Goal: Navigation & Orientation: Find specific page/section

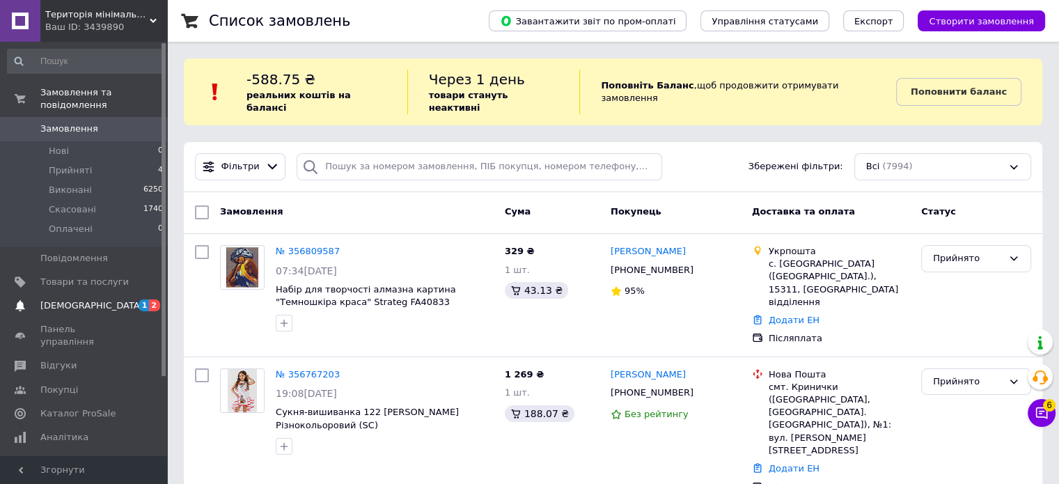
click at [109, 294] on link "[DEMOGRAPHIC_DATA] 1 2" at bounding box center [85, 306] width 171 height 24
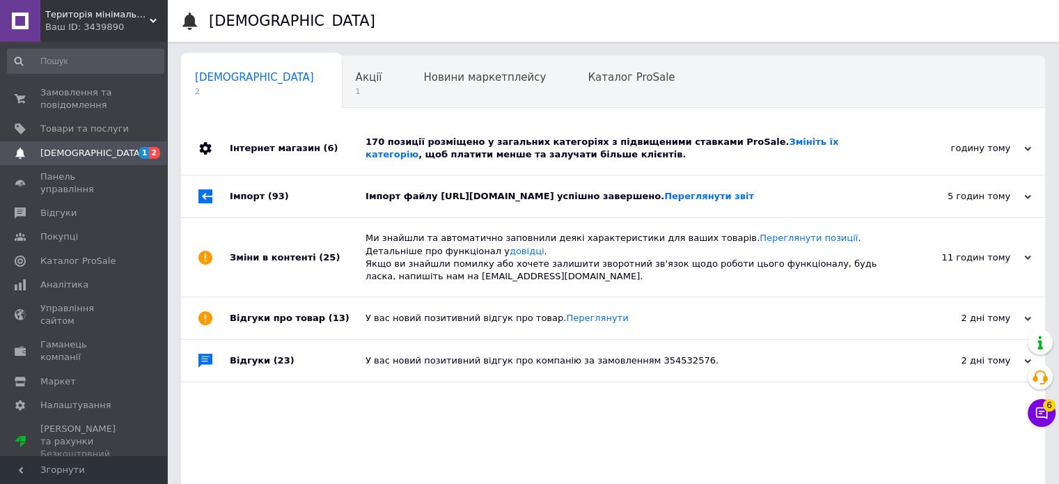
click at [558, 159] on div "170 позиції розміщено у загальних категоріях з підвищеними ставками ProSale. Зм…" at bounding box center [628, 148] width 526 height 25
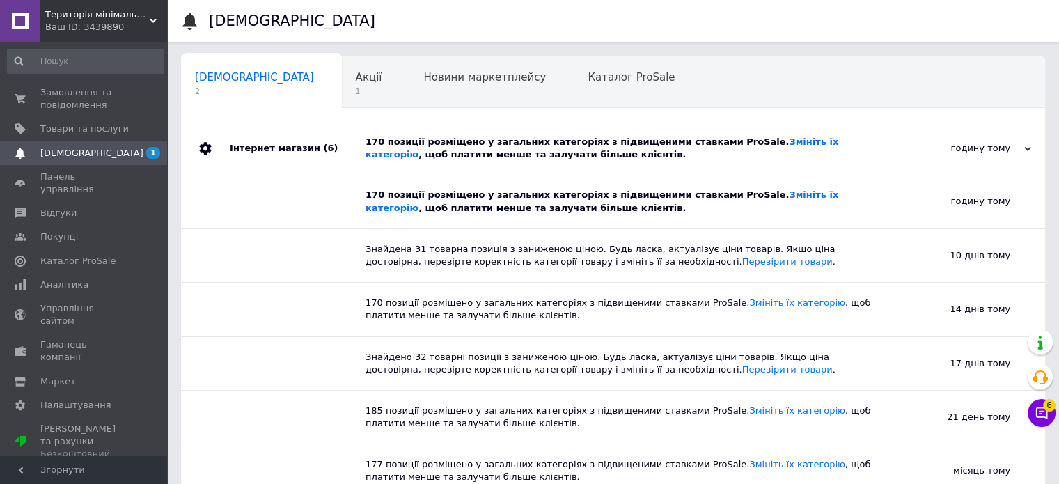
click at [558, 159] on div "170 позиції розміщено у загальних категоріях з підвищеними ставками ProSale. Зм…" at bounding box center [628, 148] width 526 height 25
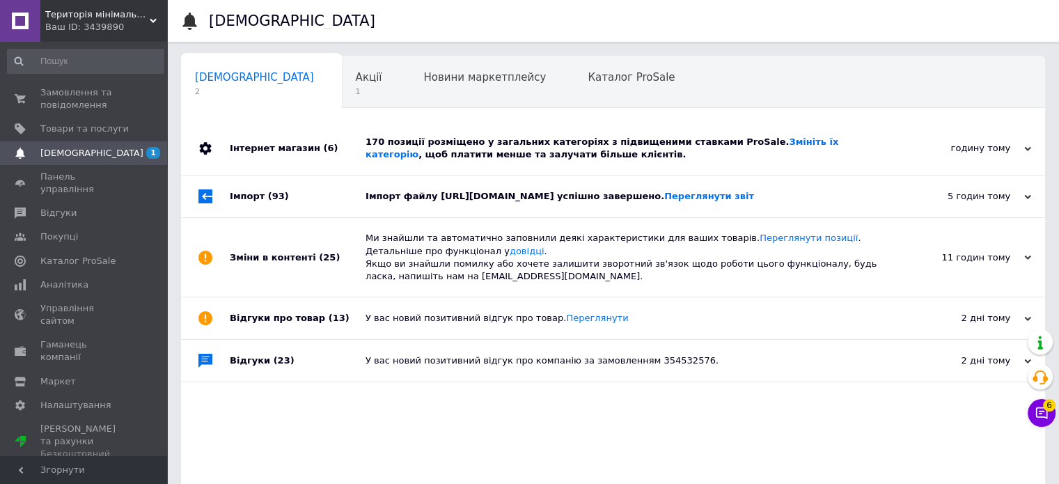
click at [387, 209] on div "Імпорт файлу [URL][DOMAIN_NAME] успішно завершено. Переглянути звіт" at bounding box center [628, 196] width 526 height 42
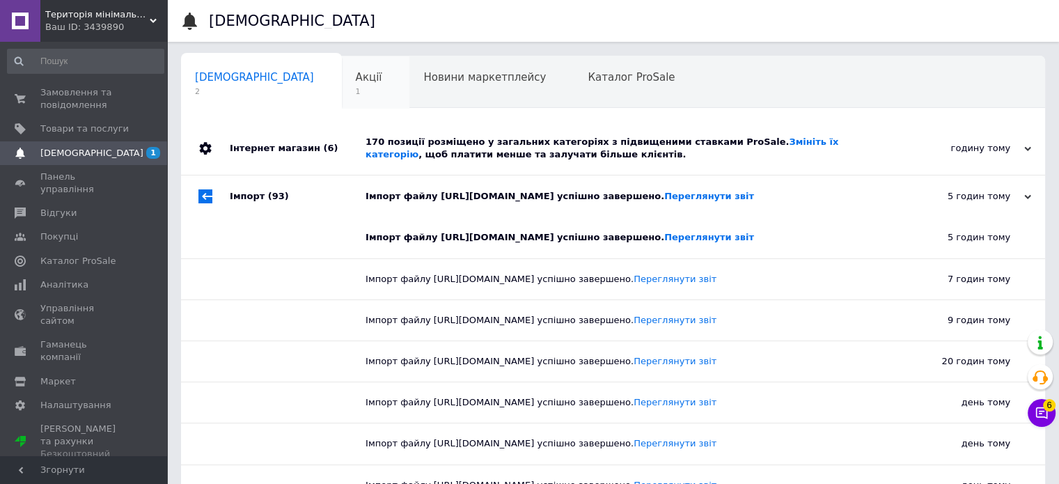
click at [342, 85] on div "Акції 1" at bounding box center [376, 82] width 68 height 53
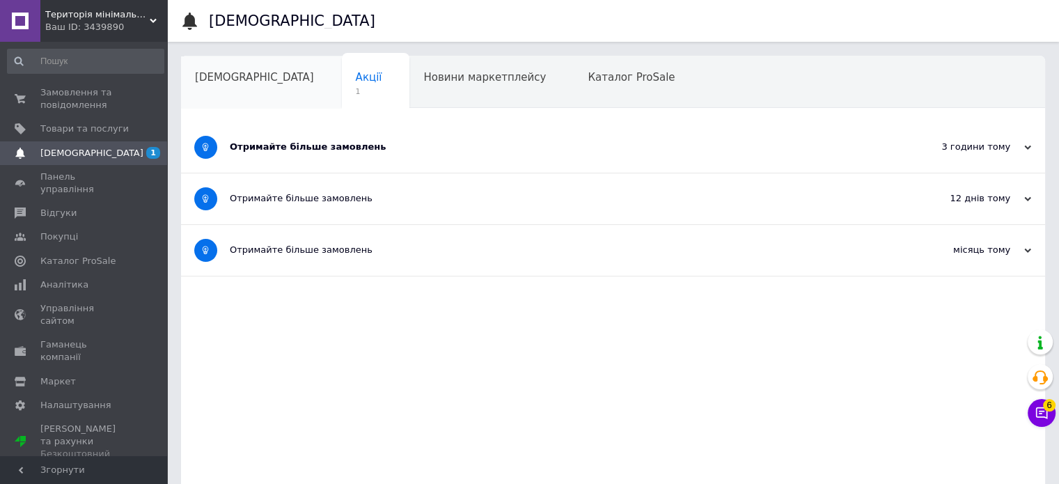
click at [220, 85] on div "[DEMOGRAPHIC_DATA]" at bounding box center [261, 82] width 161 height 53
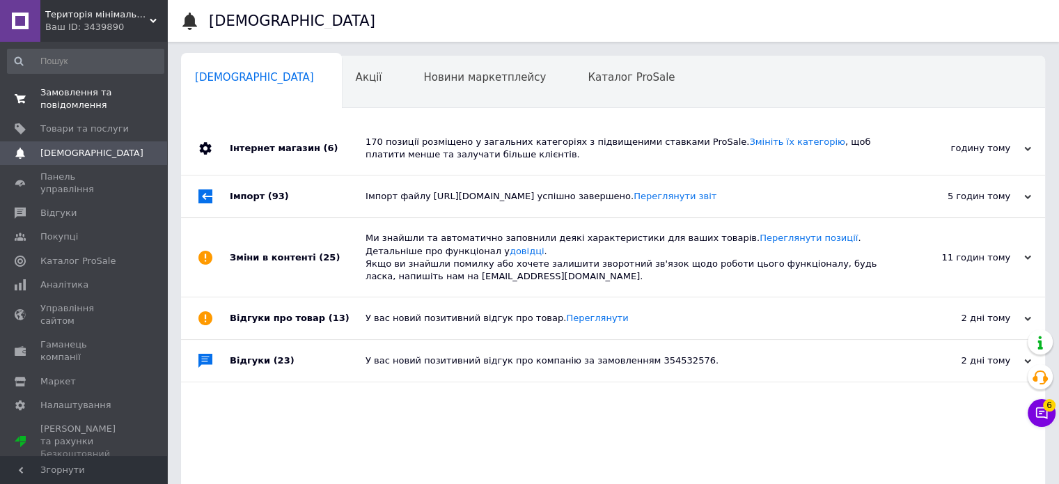
click at [51, 100] on span "Замовлення та повідомлення" at bounding box center [84, 98] width 88 height 25
